Goal: Information Seeking & Learning: Check status

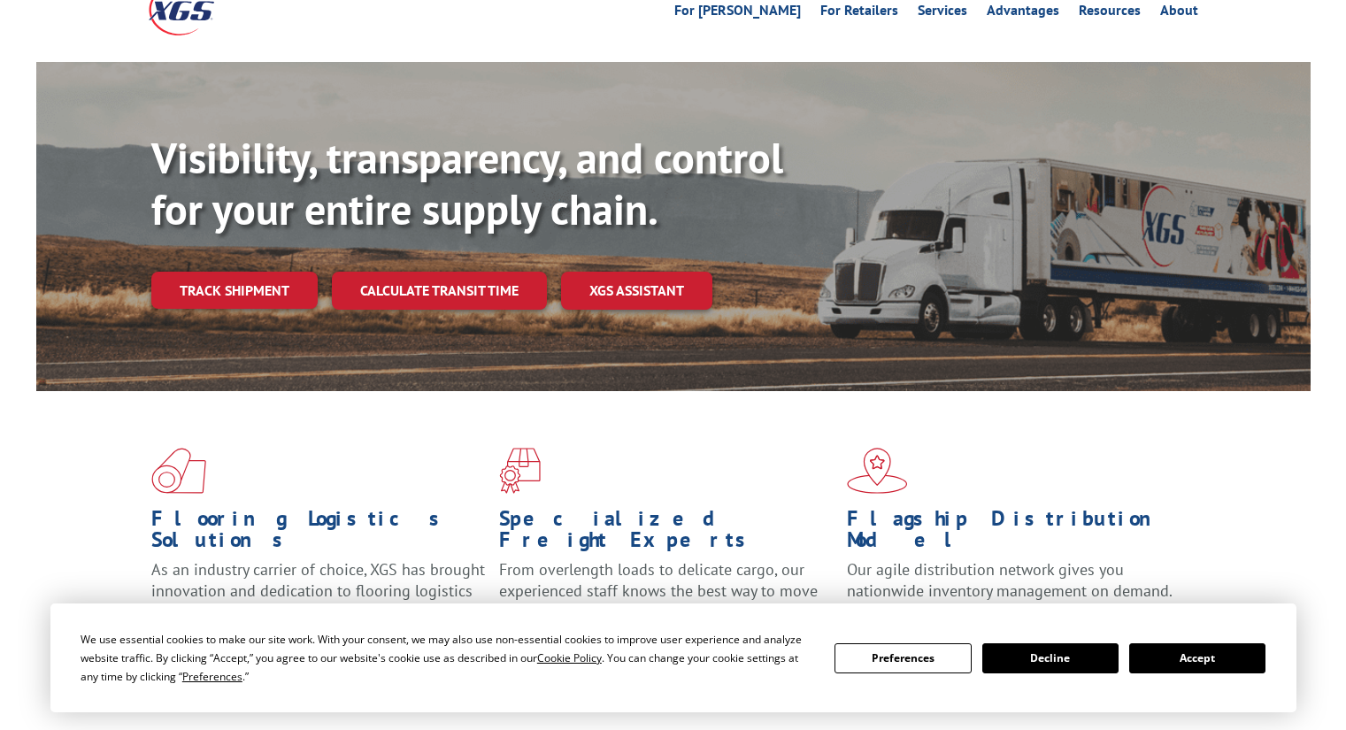
scroll to position [266, 0]
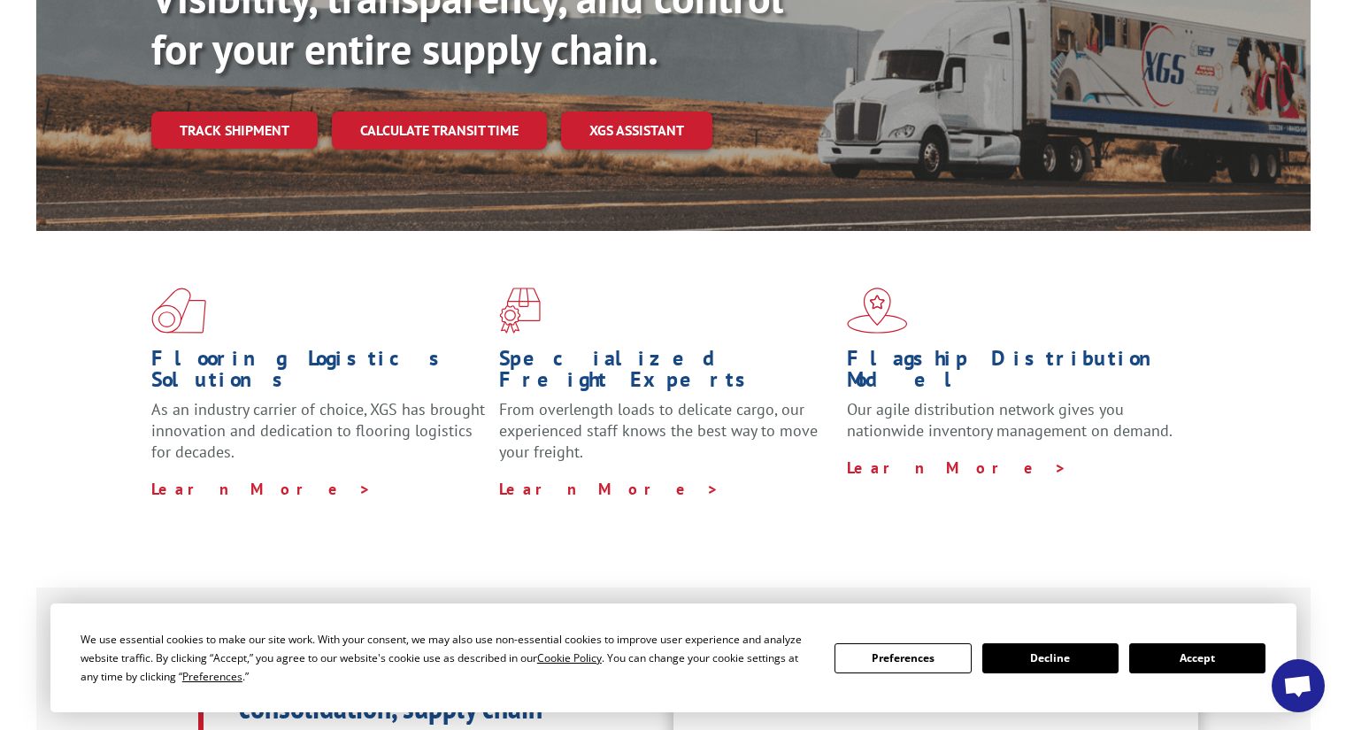
click at [1180, 657] on button "Accept" at bounding box center [1197, 658] width 136 height 30
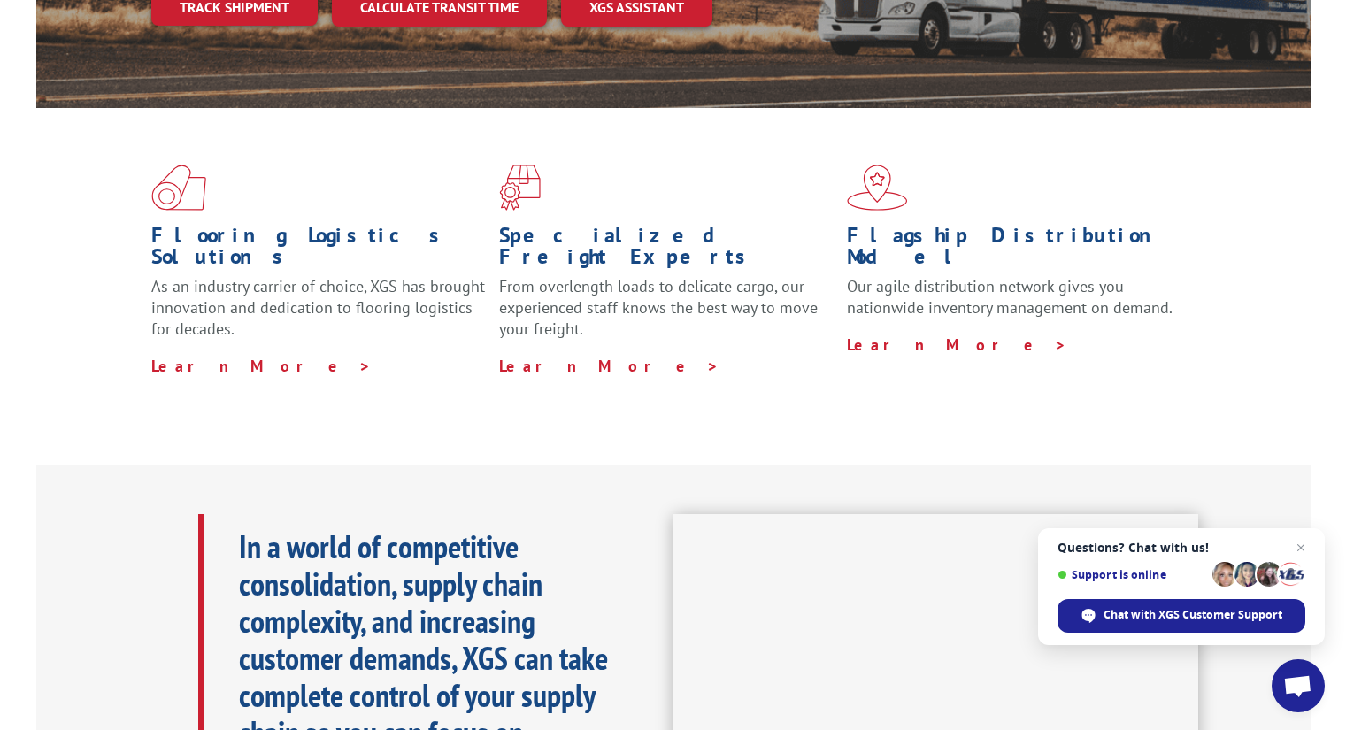
scroll to position [0, 0]
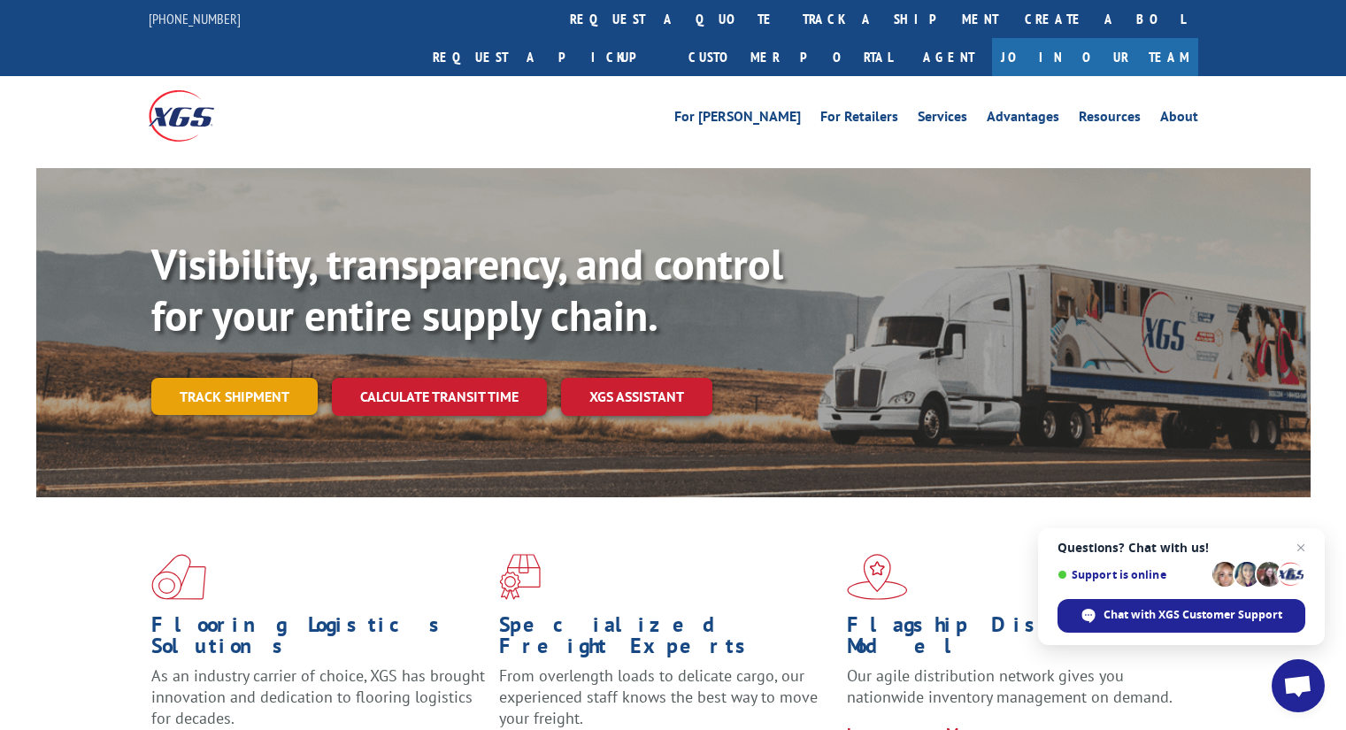
click at [233, 378] on link "Track shipment" at bounding box center [234, 396] width 166 height 37
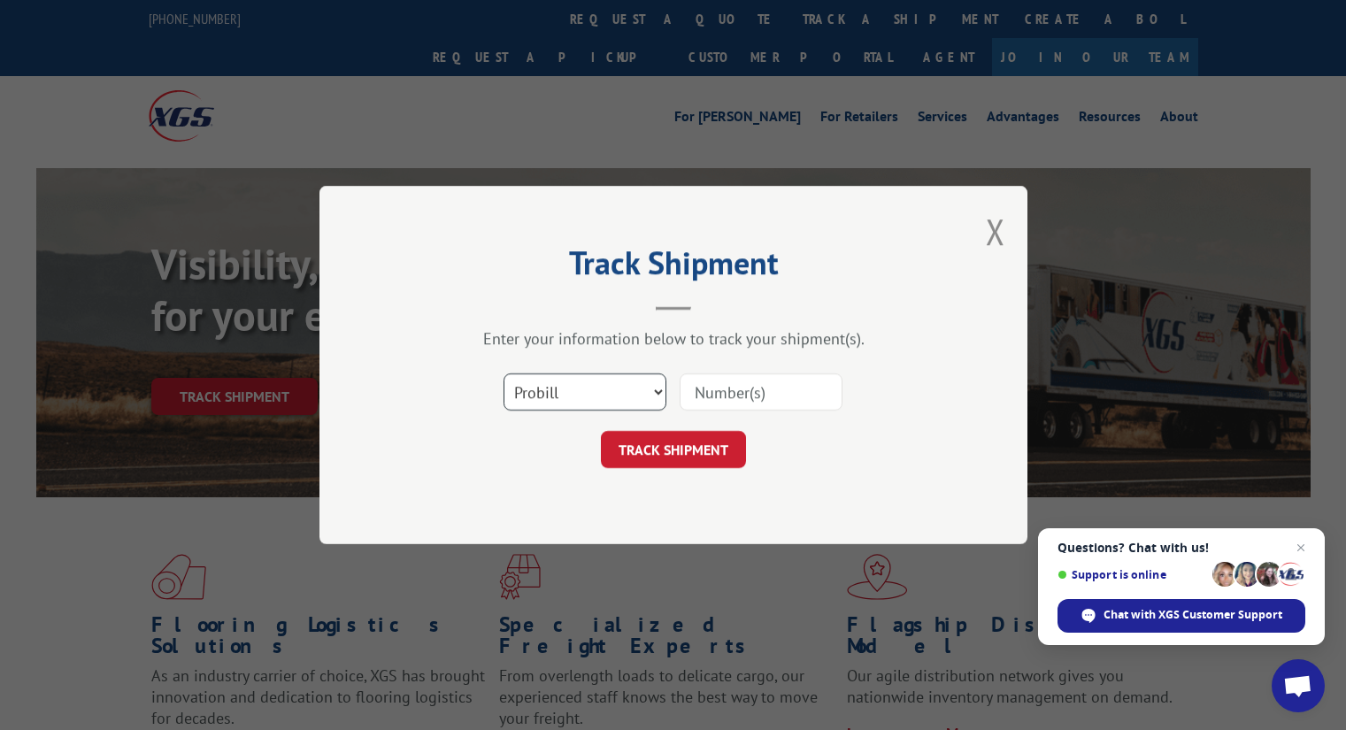
click at [614, 398] on select "Select category... Probill BOL PO" at bounding box center [585, 391] width 163 height 37
click at [612, 325] on div "Track Shipment Enter your information below to track your shipment(s). Select c…" at bounding box center [674, 365] width 708 height 358
click at [735, 387] on input at bounding box center [761, 391] width 163 height 37
paste input "16775976"
type input "16775976"
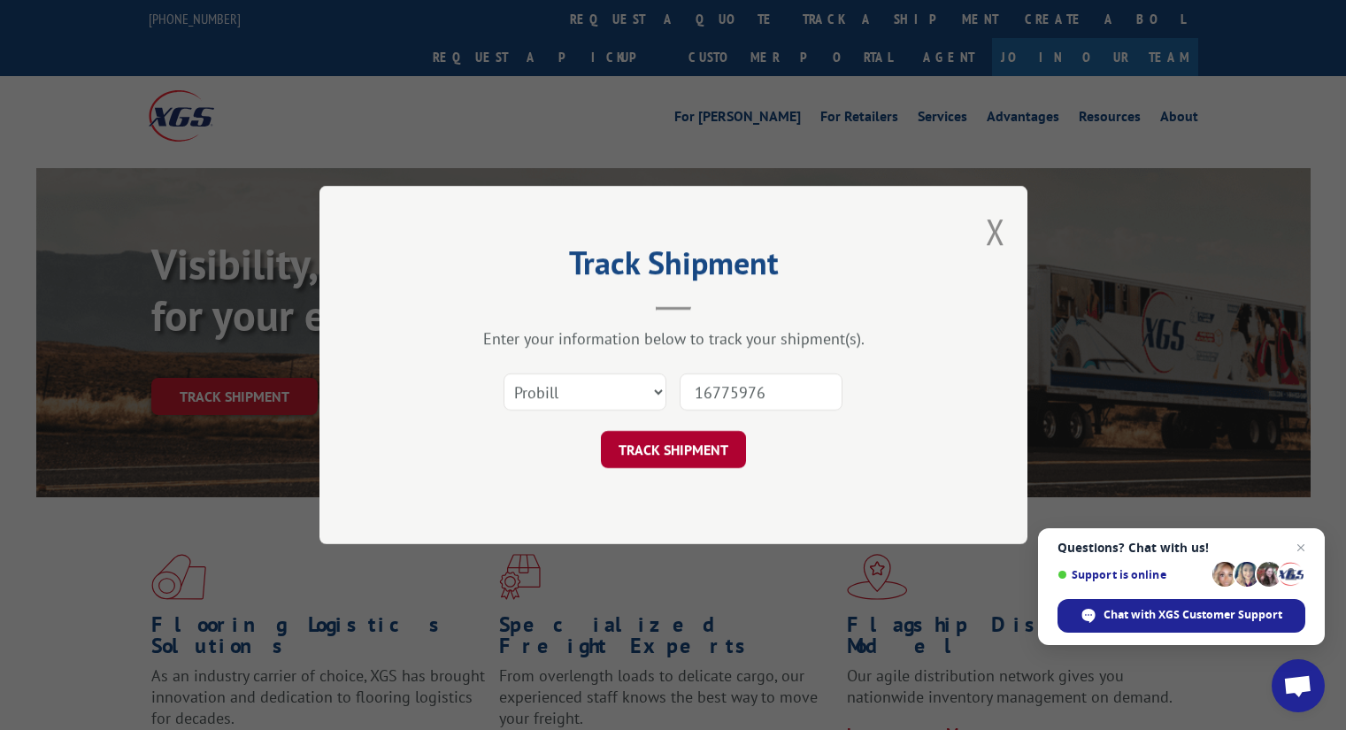
click at [674, 446] on button "TRACK SHIPMENT" at bounding box center [673, 449] width 145 height 37
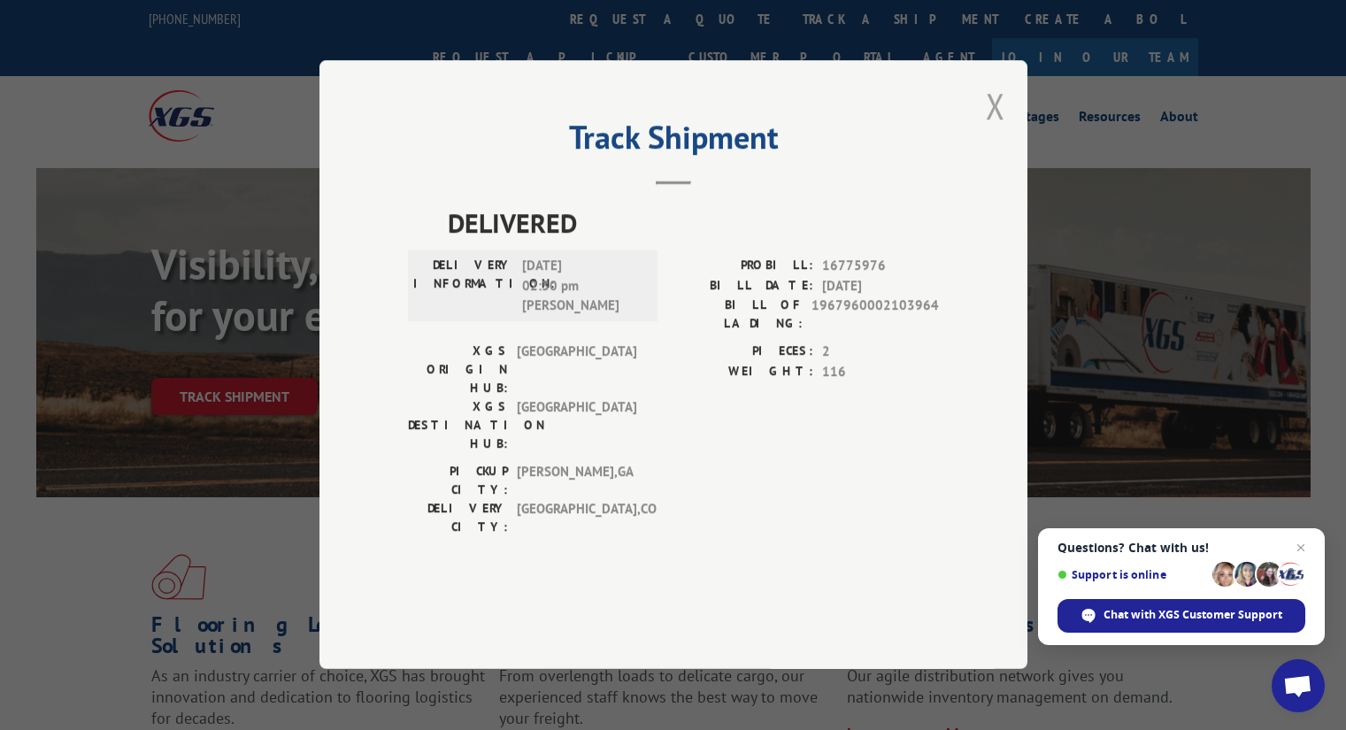
click at [997, 129] on button "Close modal" at bounding box center [995, 105] width 19 height 47
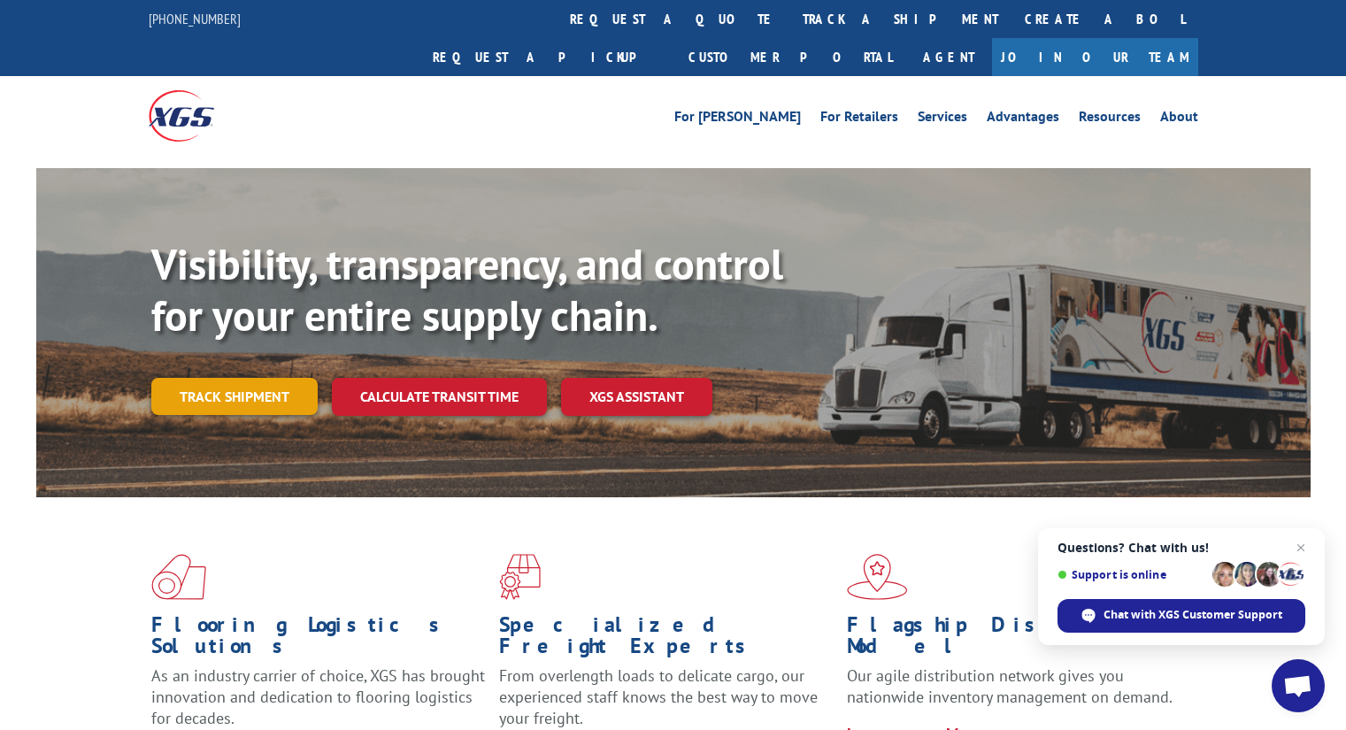
click at [257, 378] on link "Track shipment" at bounding box center [234, 396] width 166 height 37
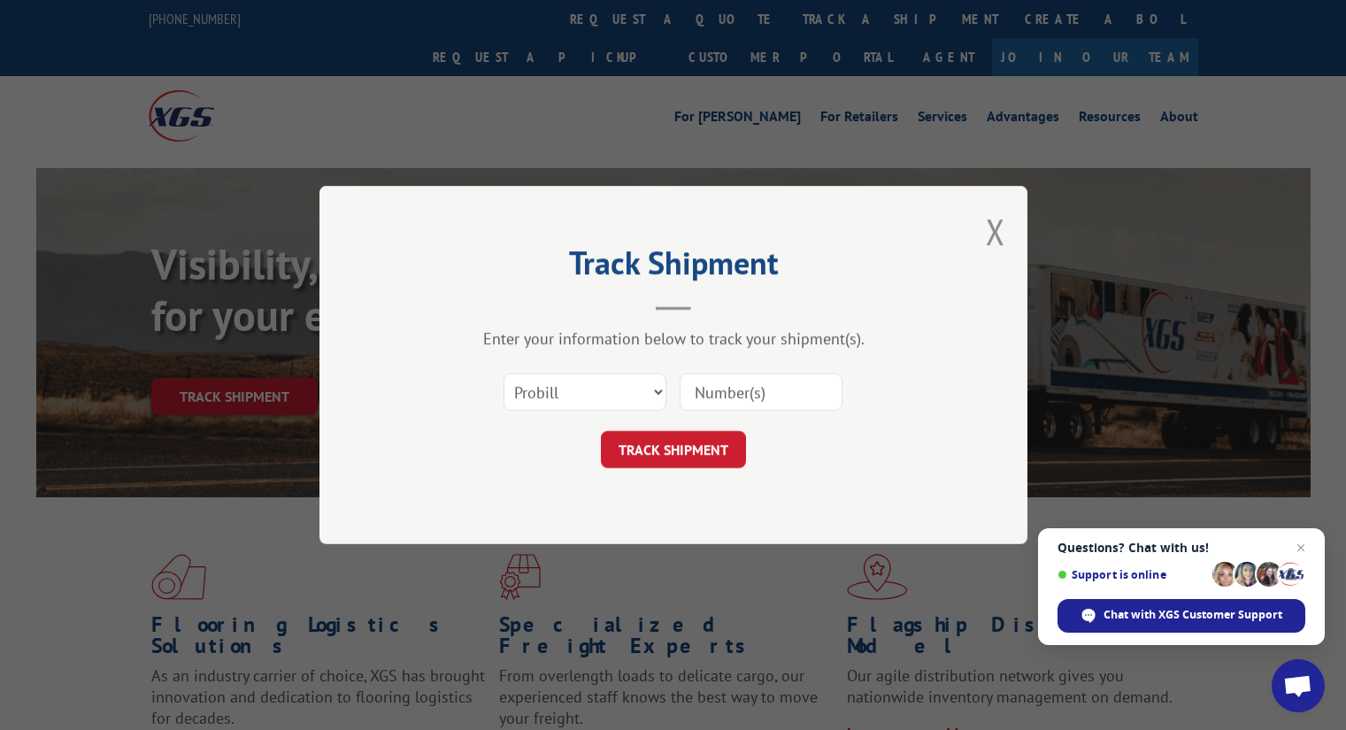
click at [748, 383] on input at bounding box center [761, 391] width 163 height 37
paste input "16775976"
type input "16775976"
click at [668, 454] on button "TRACK SHIPMENT" at bounding box center [673, 449] width 145 height 37
